Goal: Task Accomplishment & Management: Manage account settings

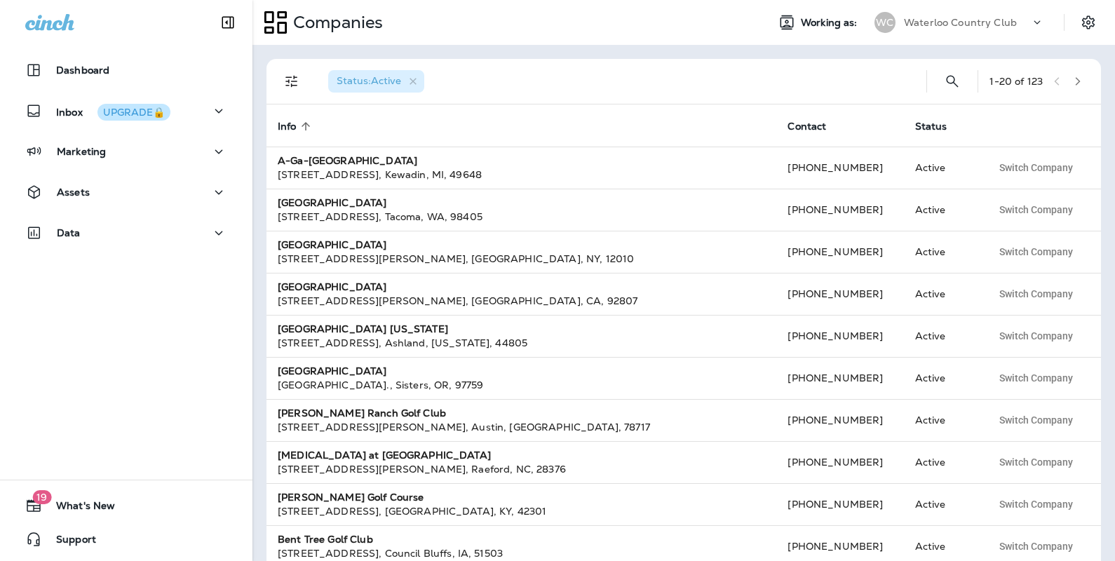
click at [979, 22] on p "Waterloo Country Club" at bounding box center [960, 22] width 113 height 11
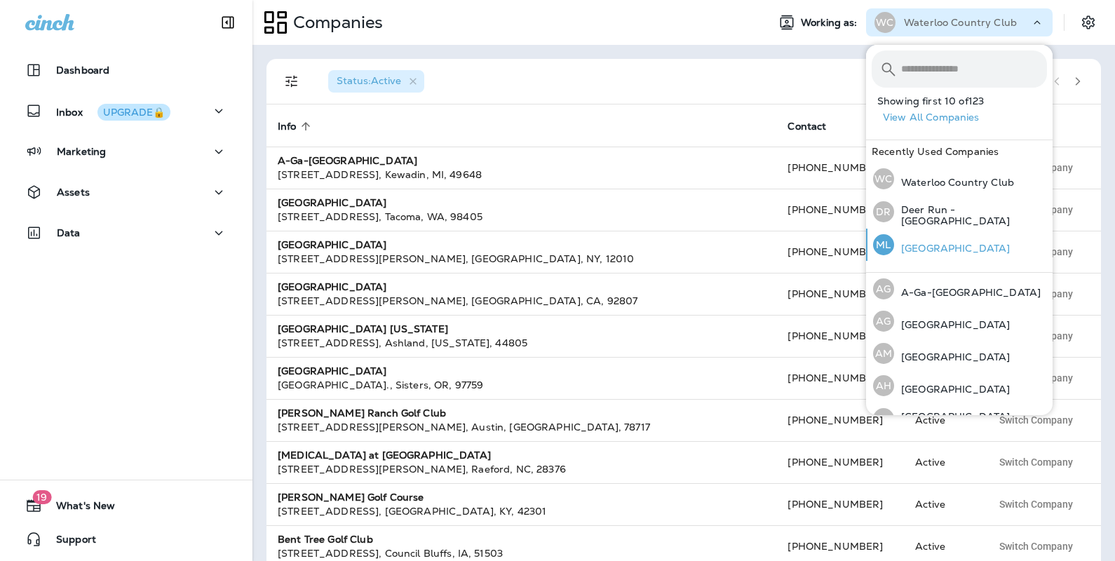
click at [953, 249] on p "[GEOGRAPHIC_DATA]" at bounding box center [952, 248] width 116 height 11
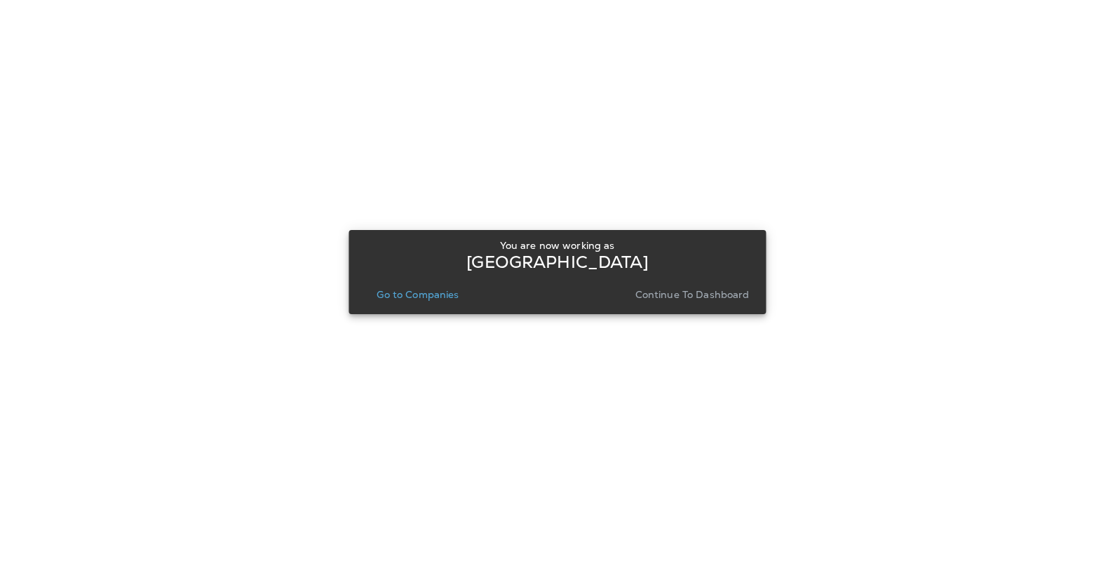
click at [676, 292] on p "Continue to Dashboard" at bounding box center [692, 294] width 114 height 11
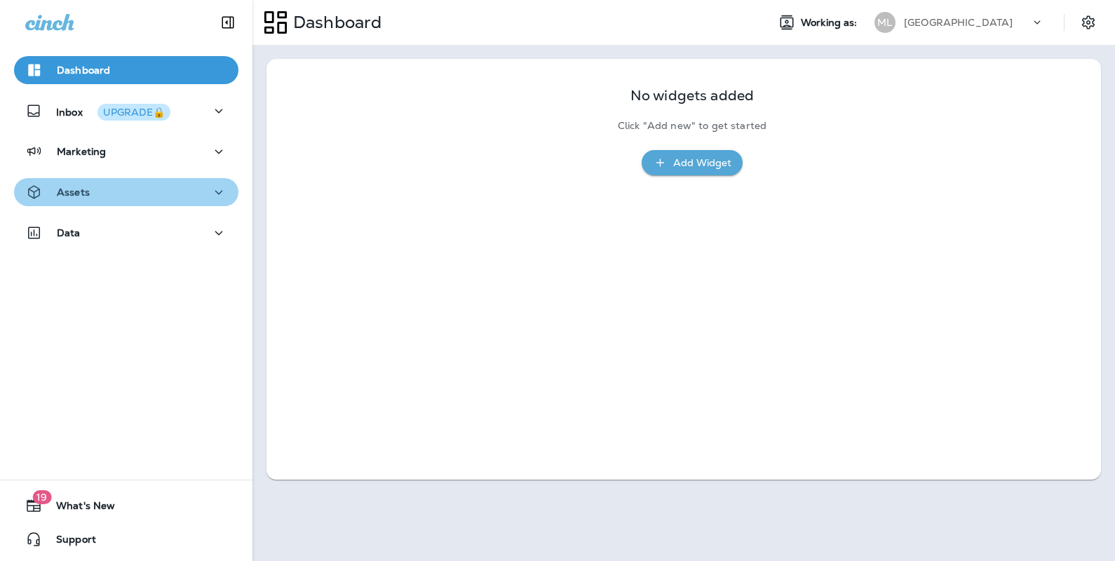
click at [138, 200] on button "Assets" at bounding box center [126, 192] width 224 height 28
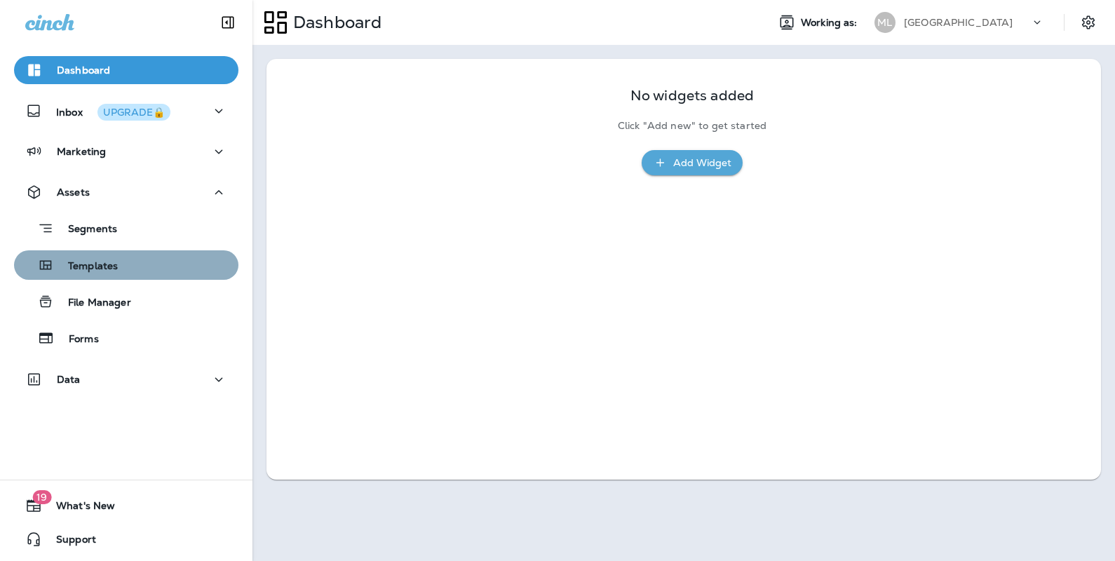
click at [128, 267] on div "Templates" at bounding box center [126, 264] width 213 height 21
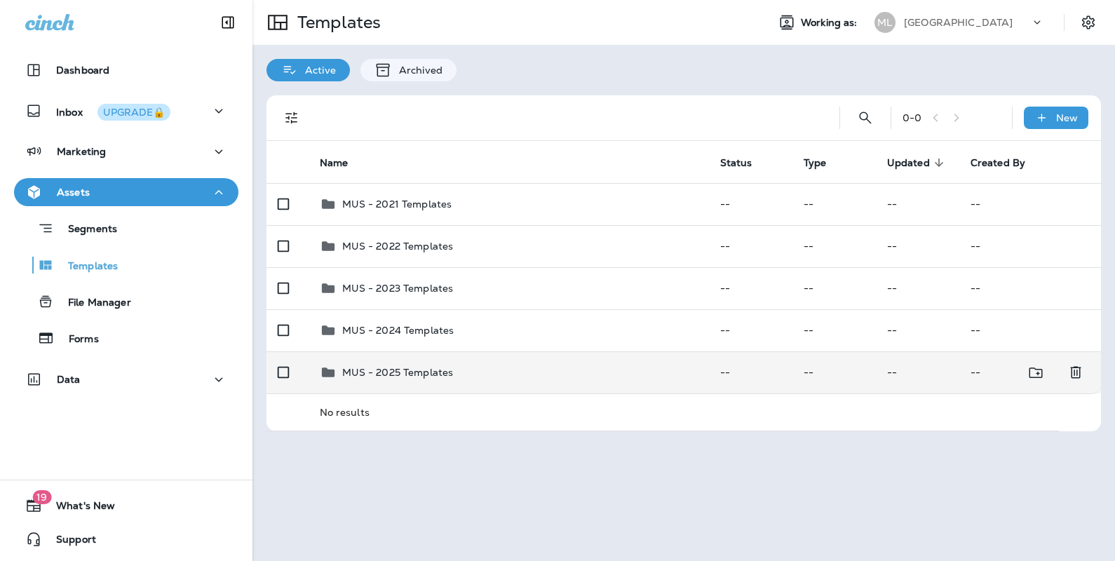
click at [425, 386] on td "MUS - 2025 Templates" at bounding box center [508, 372] width 400 height 42
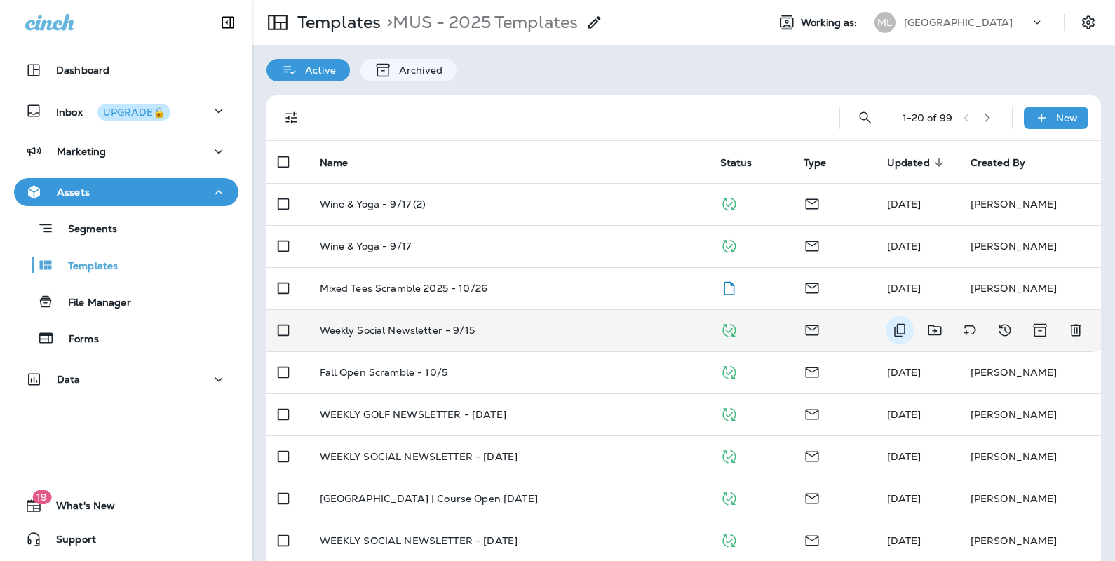
click at [894, 332] on icon "Duplicate" at bounding box center [899, 330] width 11 height 13
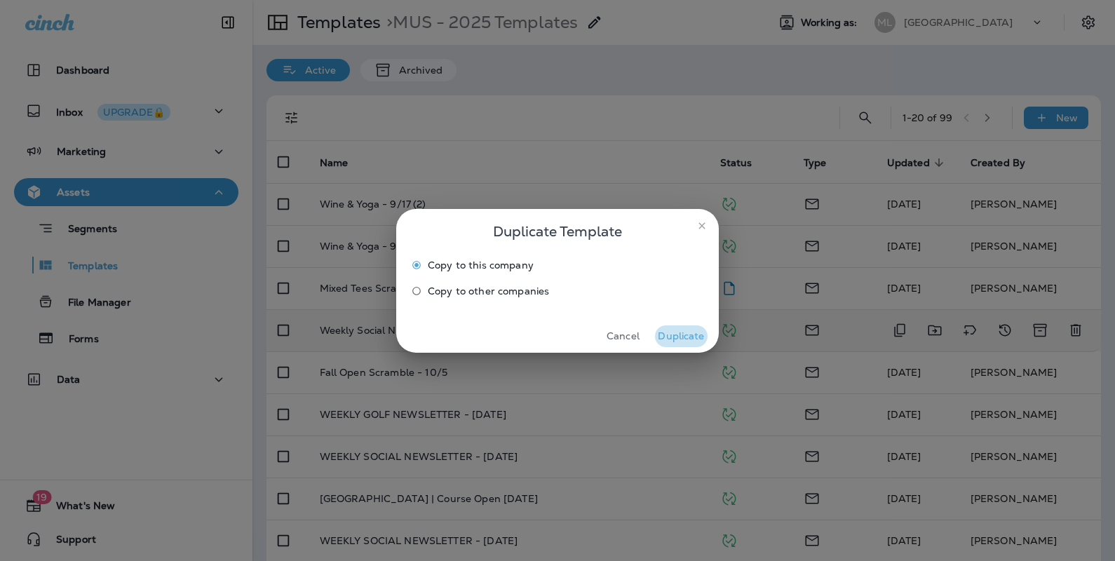
click at [690, 339] on button "Duplicate" at bounding box center [681, 336] width 53 height 22
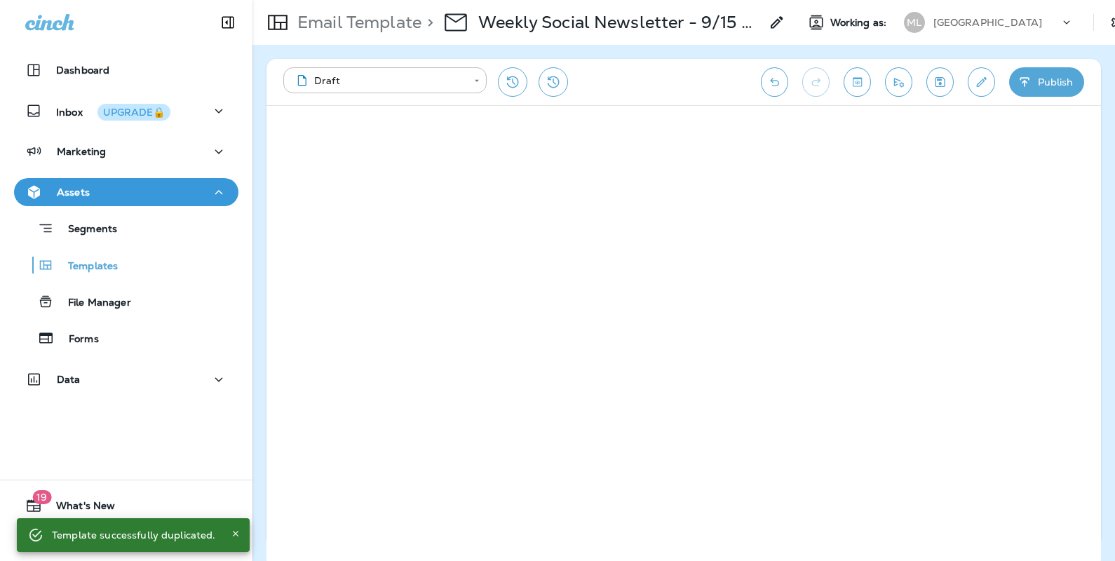
click at [776, 23] on icon at bounding box center [776, 22] width 17 height 17
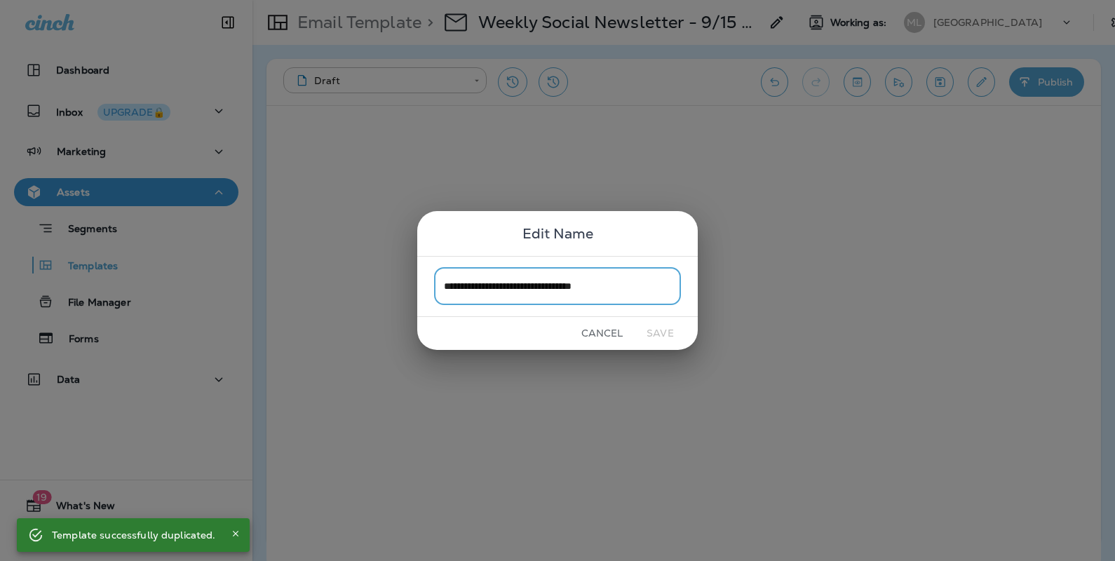
click at [651, 264] on div "**********" at bounding box center [557, 286] width 280 height 61
click at [644, 281] on input "**********" at bounding box center [557, 286] width 247 height 37
click at [644, 282] on input "**********" at bounding box center [557, 286] width 247 height 37
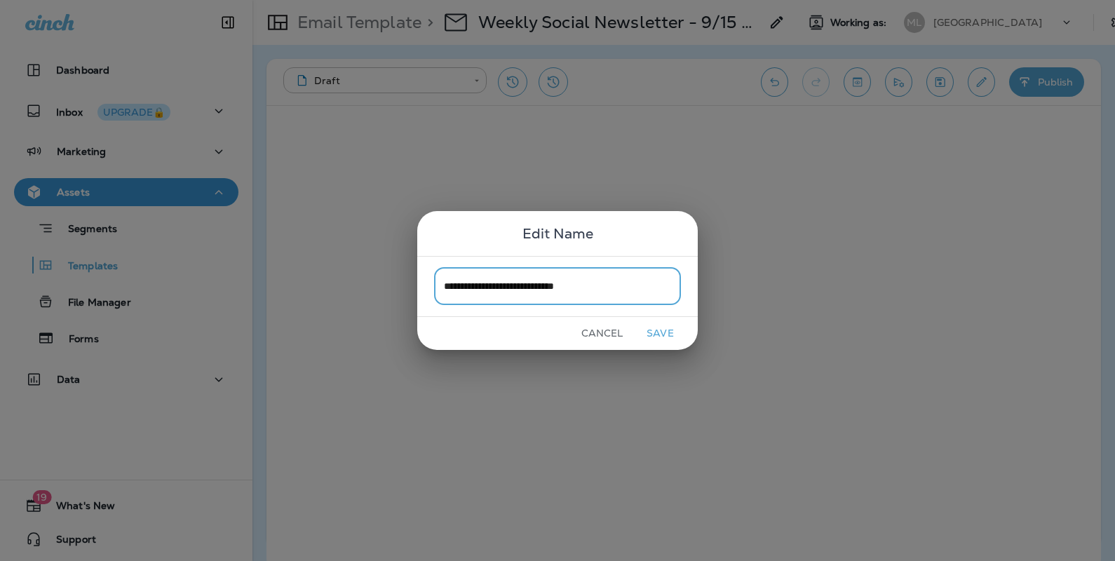
type input "**********"
click at [656, 336] on button "Save" at bounding box center [660, 333] width 53 height 22
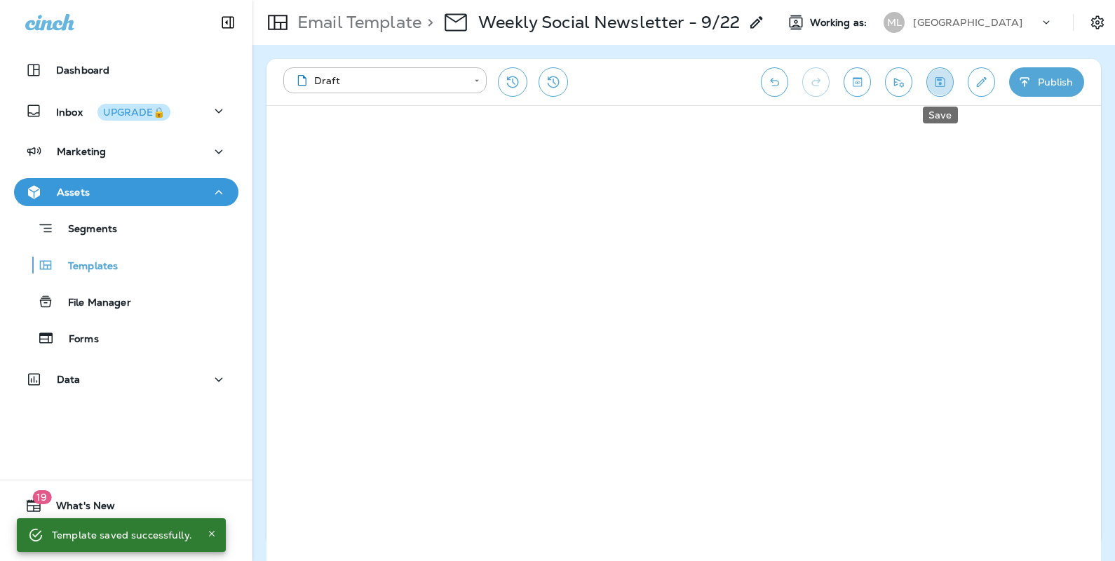
click at [941, 76] on icon "Save" at bounding box center [939, 82] width 15 height 14
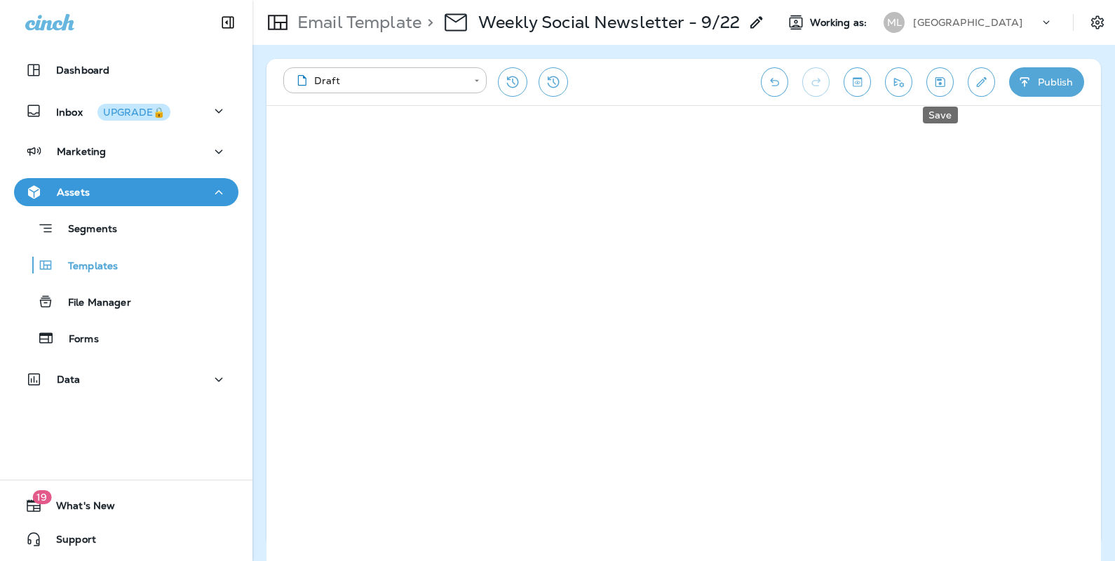
click at [926, 77] on button "Save" at bounding box center [939, 81] width 27 height 29
click at [944, 72] on button "Save" at bounding box center [939, 81] width 27 height 29
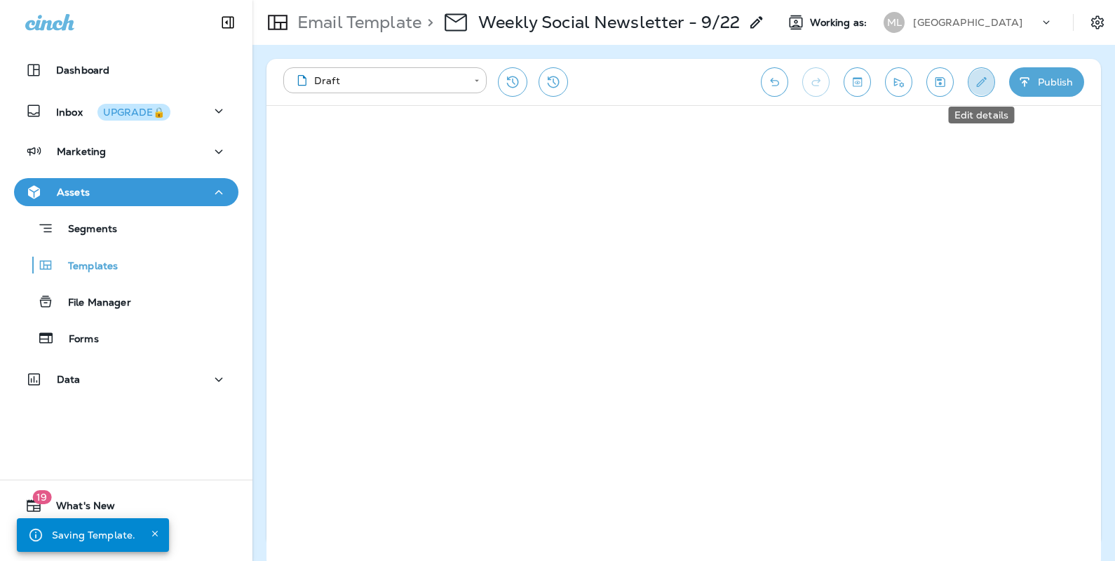
click at [983, 82] on icon "Edit details" at bounding box center [981, 82] width 15 height 14
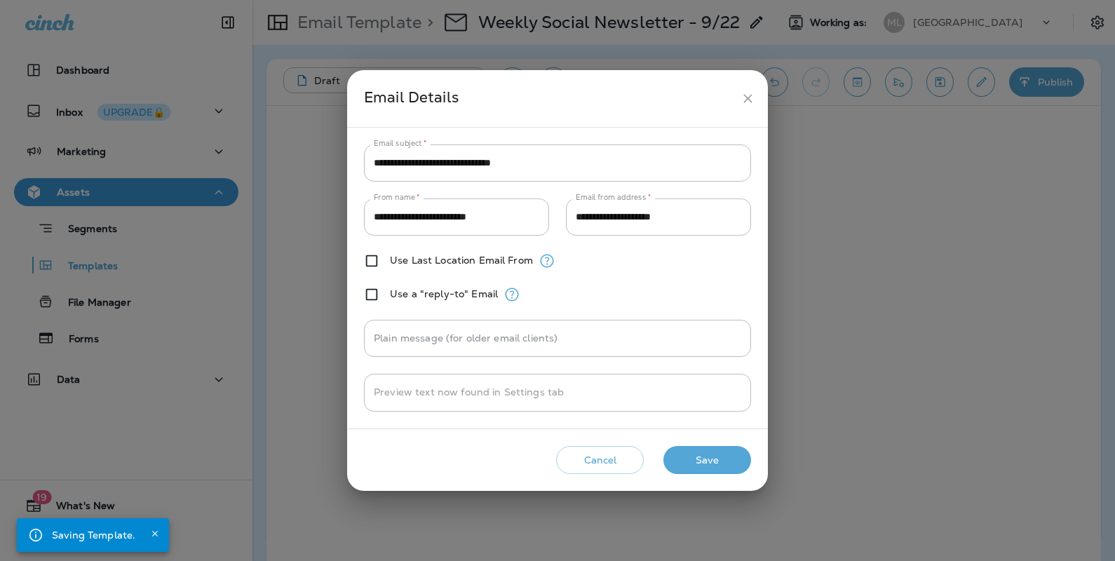
click at [751, 95] on icon "close" at bounding box center [747, 98] width 8 height 8
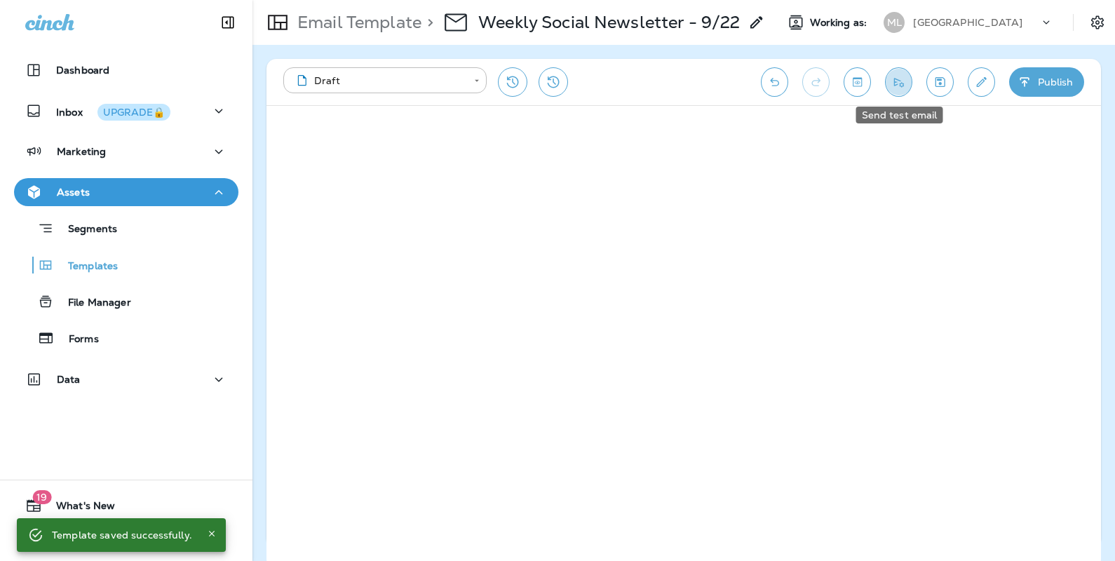
click at [889, 79] on button "Send test email" at bounding box center [898, 81] width 27 height 29
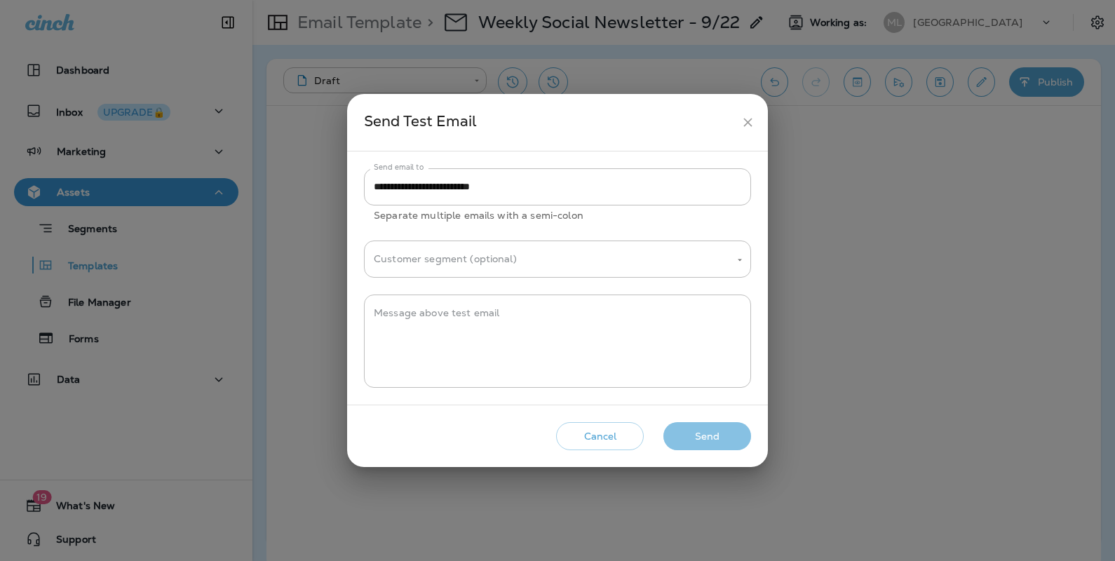
click at [712, 441] on button "Send" at bounding box center [707, 436] width 88 height 29
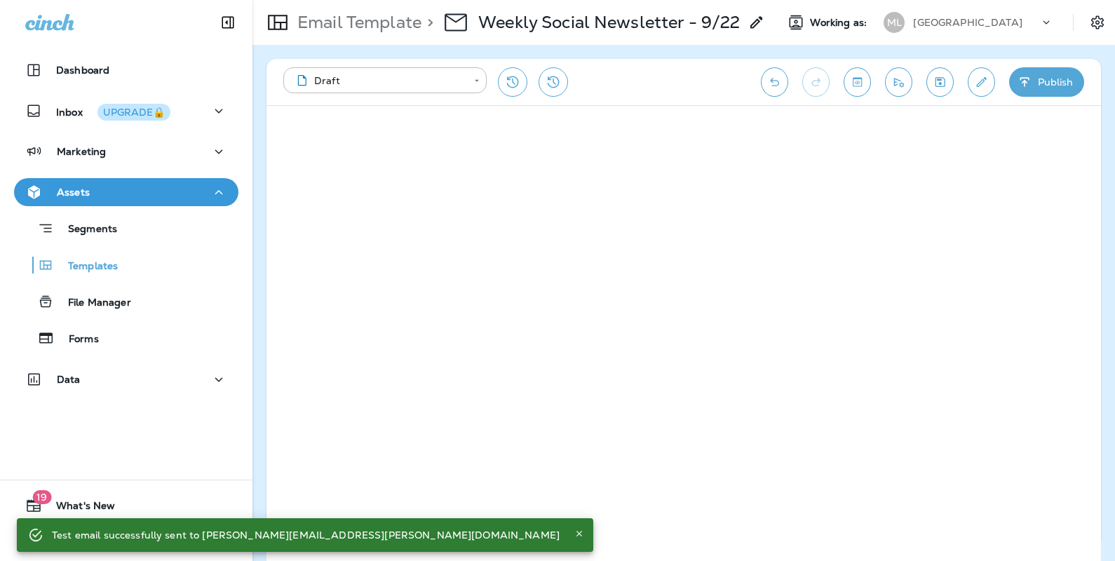
click at [624, 82] on div "**********" at bounding box center [514, 81] width 463 height 29
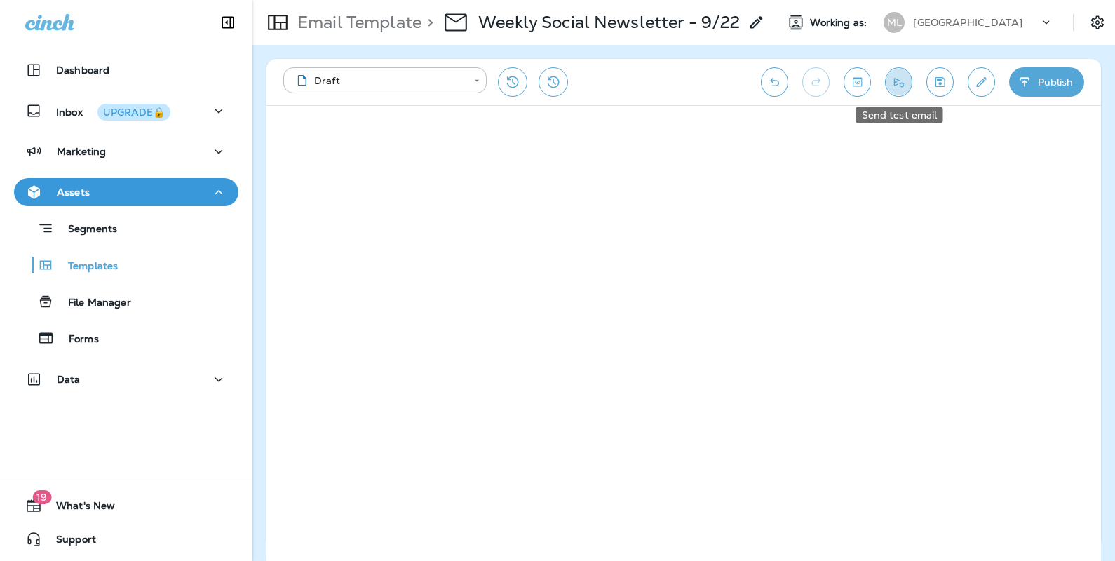
click at [903, 81] on icon "Send test email" at bounding box center [898, 82] width 15 height 14
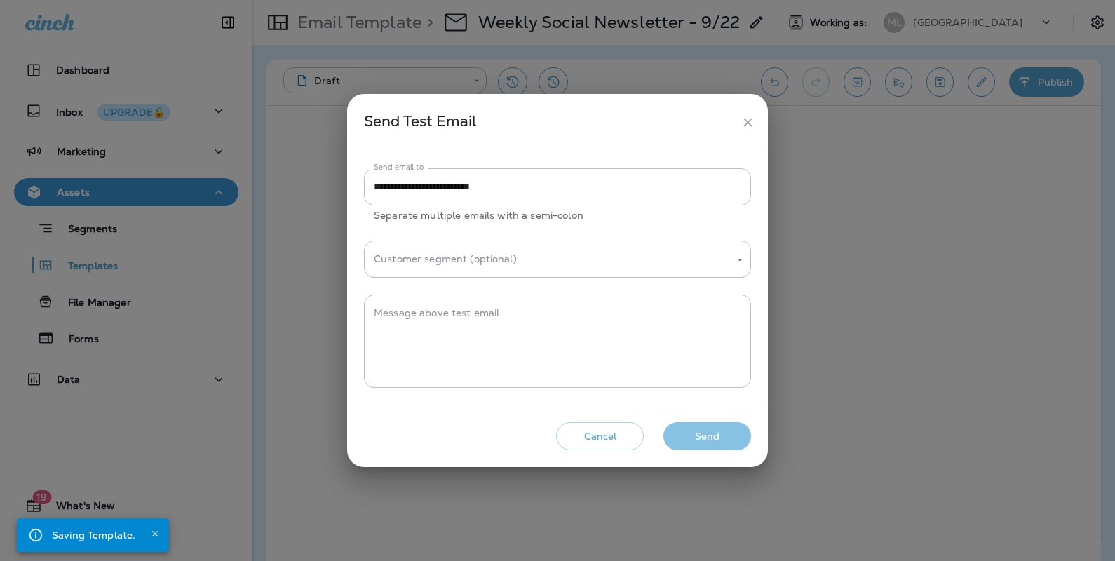
click at [689, 429] on button "Send" at bounding box center [707, 436] width 88 height 29
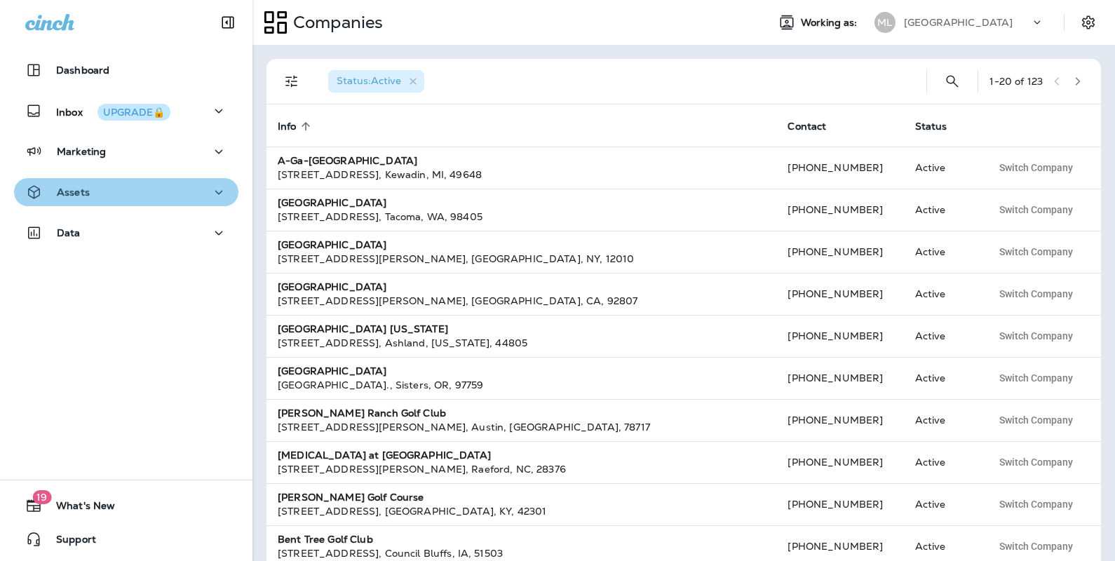
click at [170, 194] on div "Assets" at bounding box center [126, 193] width 202 height 18
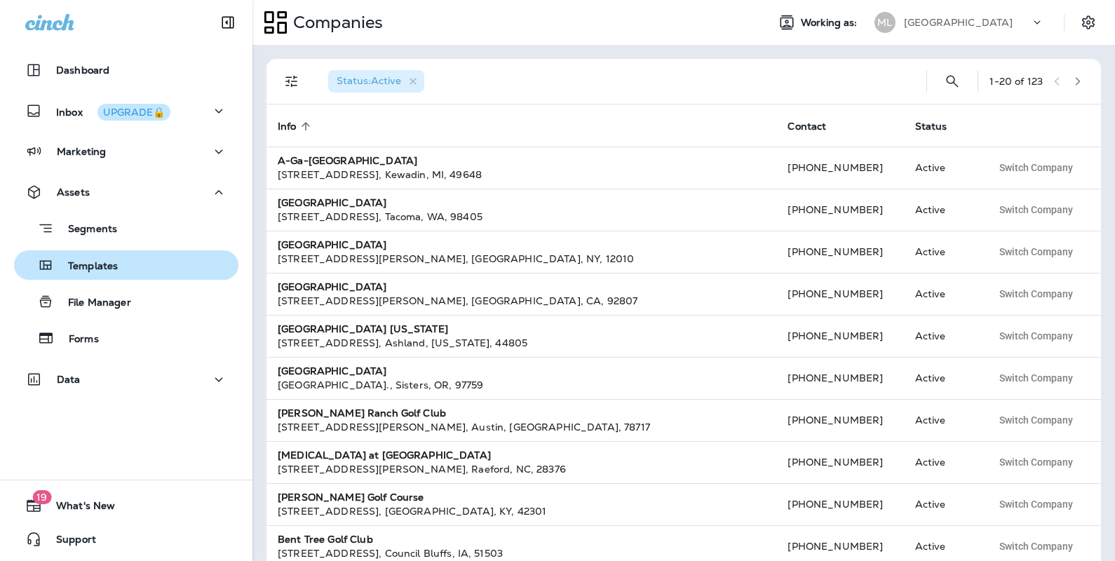
click at [125, 274] on div "Templates" at bounding box center [126, 264] width 213 height 21
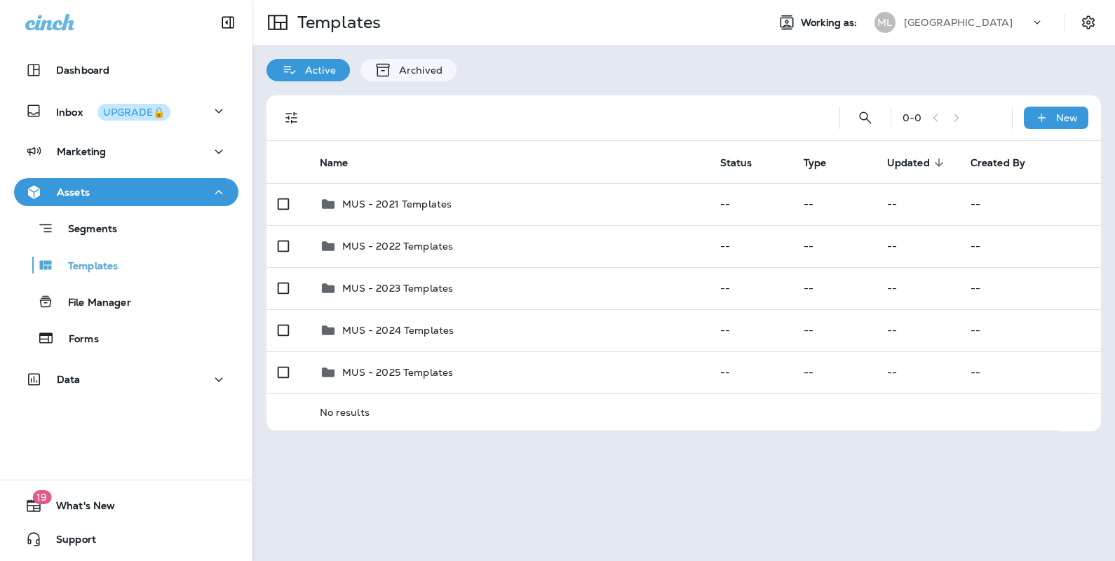
click at [722, 149] on th "Status" at bounding box center [750, 162] width 83 height 42
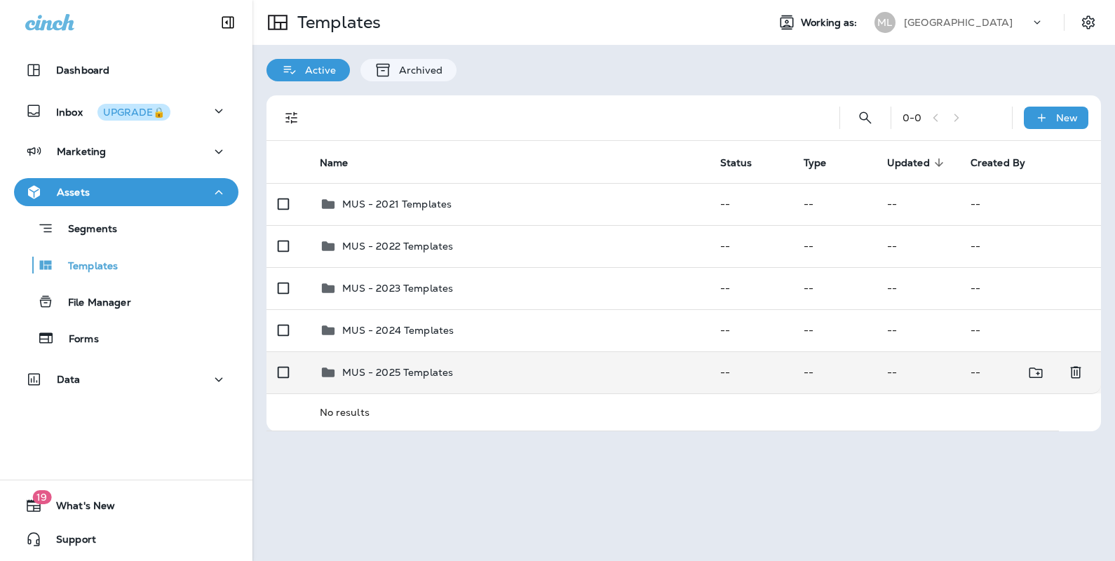
click at [410, 369] on p "MUS - 2025 Templates" at bounding box center [397, 372] width 111 height 11
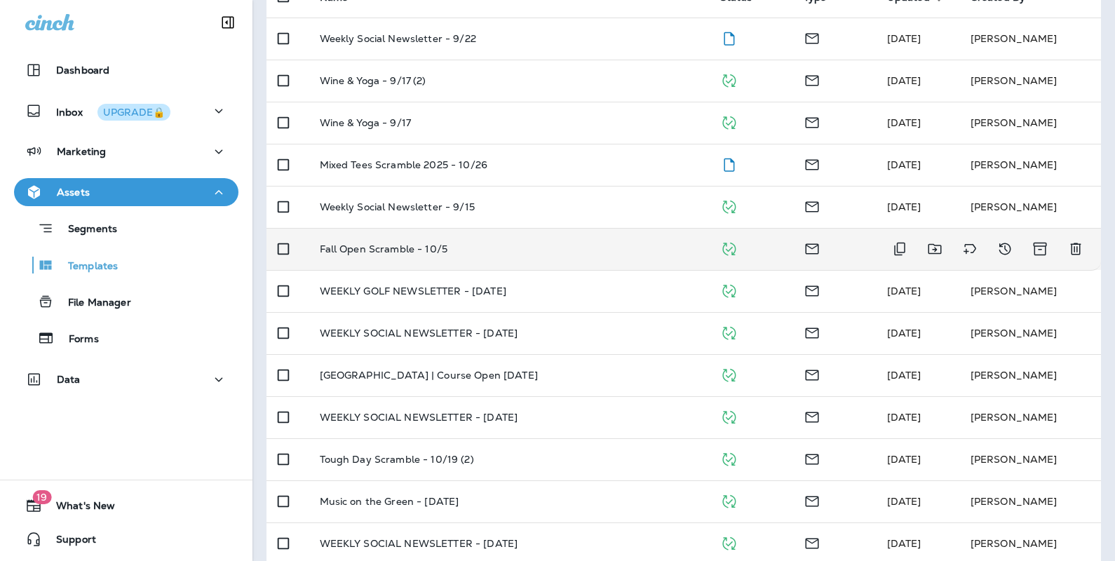
scroll to position [168, 0]
click at [422, 253] on td "Fall Open Scramble - 10/5" at bounding box center [508, 247] width 400 height 42
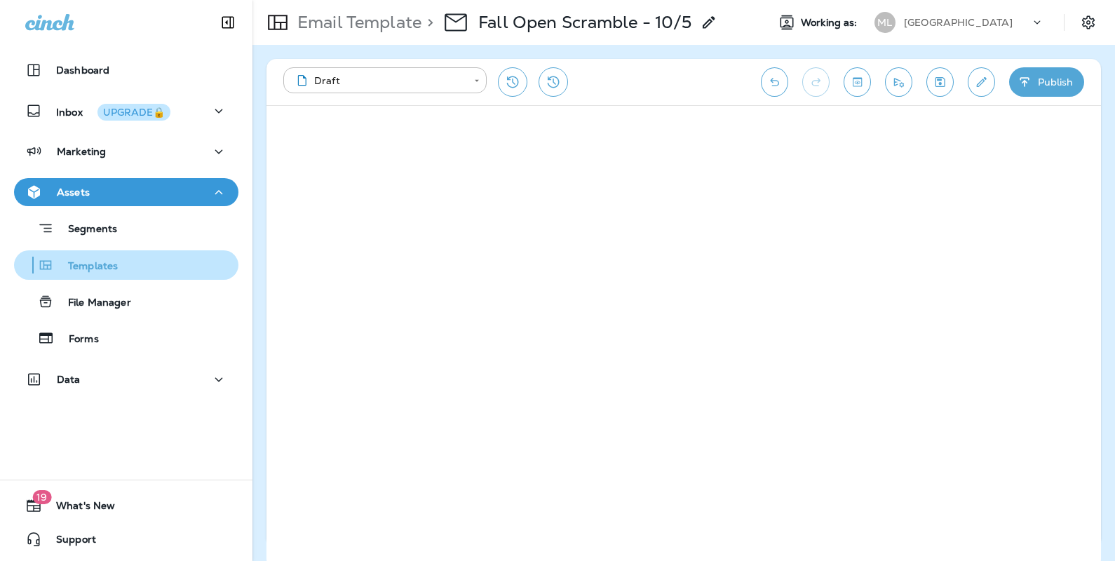
click at [95, 267] on p "Templates" at bounding box center [86, 266] width 64 height 13
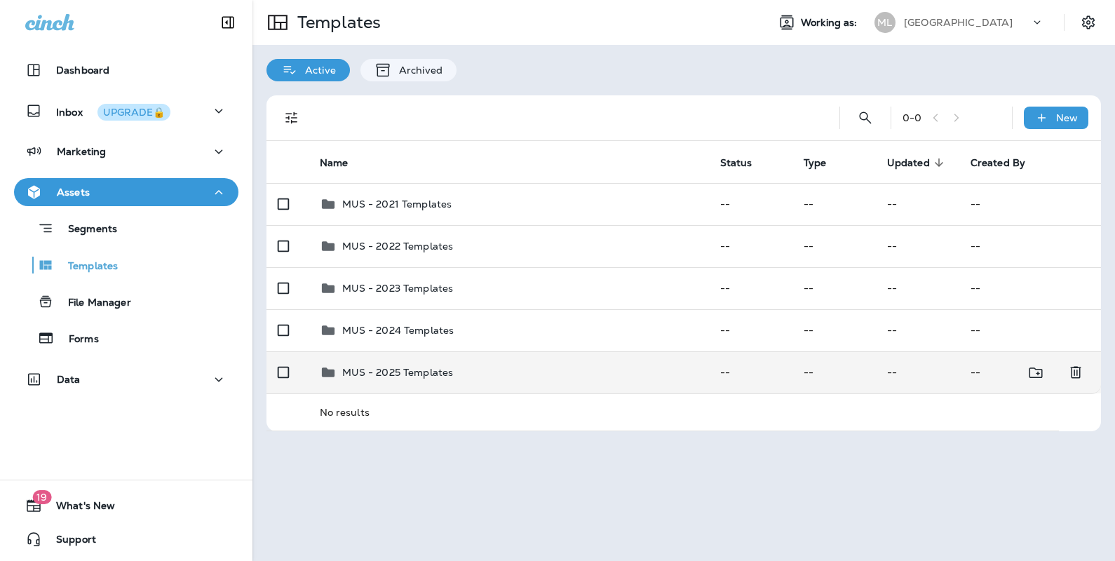
click at [405, 364] on div "MUS - 2025 Templates" at bounding box center [397, 372] width 111 height 17
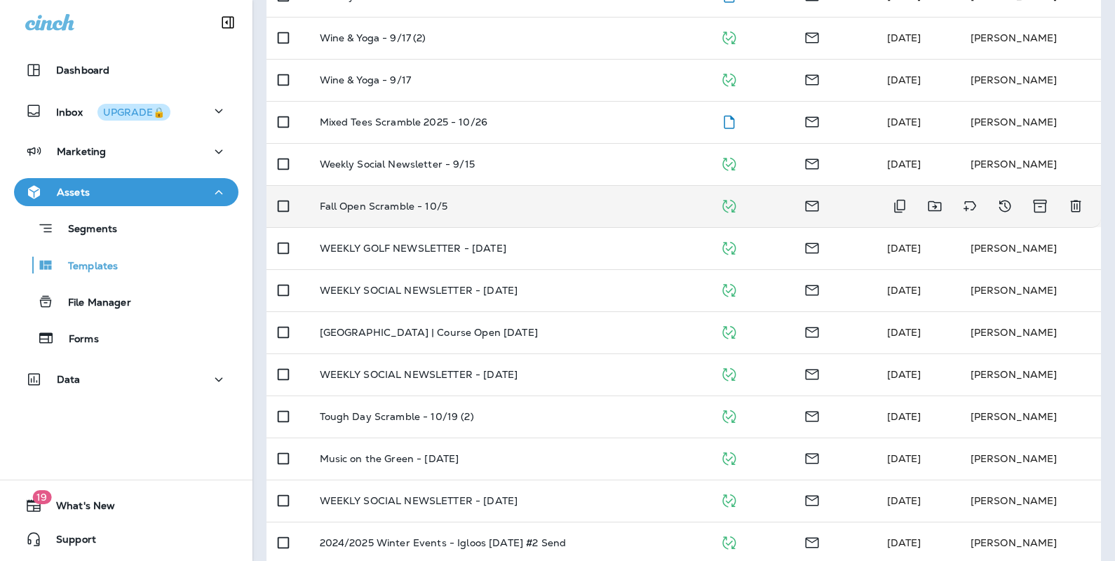
scroll to position [211, 0]
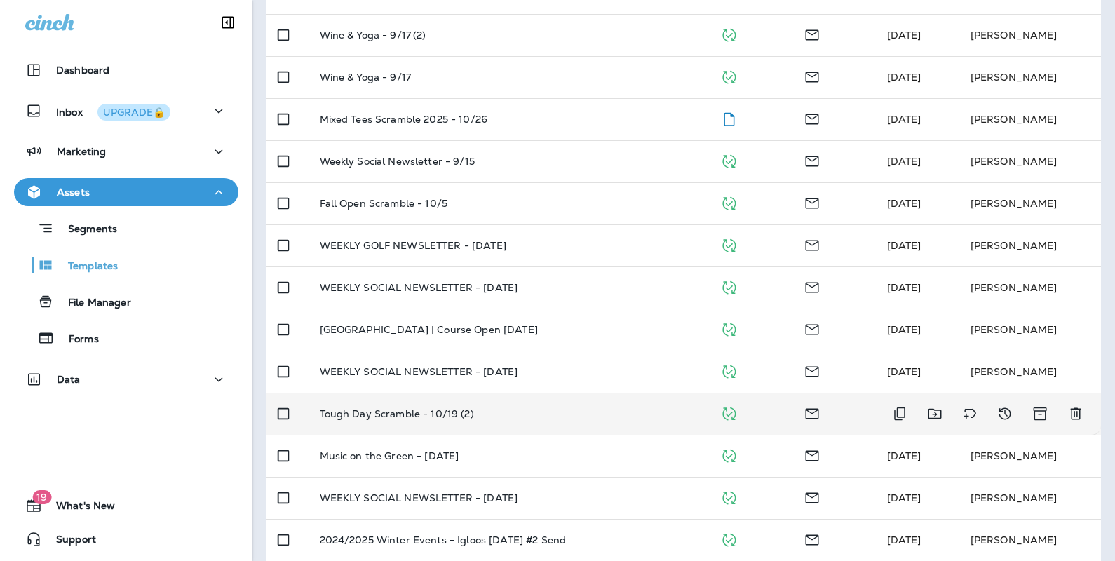
click at [400, 410] on p "Tough Day Scramble - 10/19 (2)" at bounding box center [397, 413] width 154 height 11
